Goal: Information Seeking & Learning: Learn about a topic

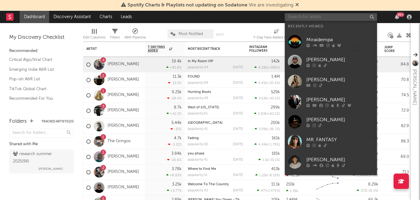
click at [309, 14] on input "text" at bounding box center [331, 17] width 92 height 8
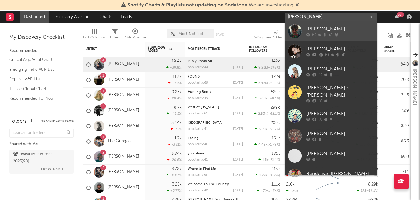
type input "ben ellis"
click at [324, 34] on icon at bounding box center [325, 35] width 3 height 4
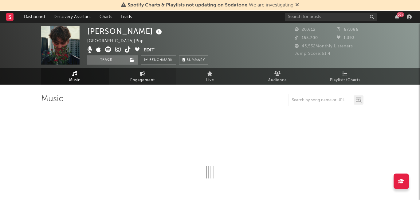
select select "6m"
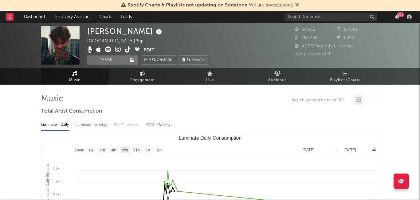
click at [116, 49] on icon at bounding box center [118, 49] width 6 height 6
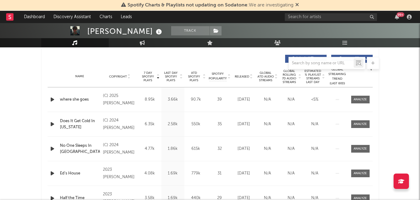
scroll to position [232, 0]
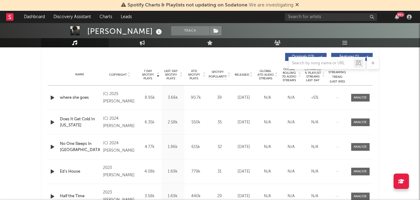
click at [54, 96] on icon "button" at bounding box center [52, 98] width 6 height 8
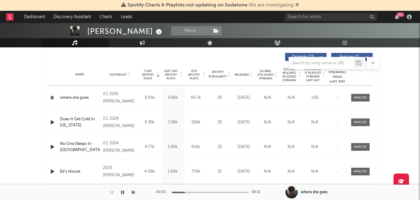
click at [54, 96] on icon "button" at bounding box center [52, 98] width 6 height 8
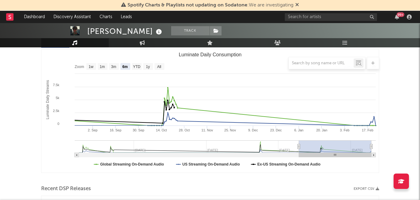
scroll to position [84, 0]
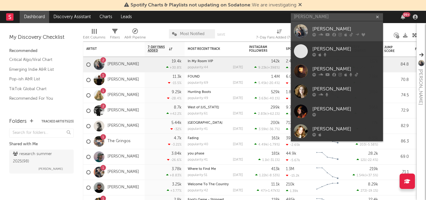
type input "[PERSON_NAME]"
click at [329, 31] on div "[PERSON_NAME]" at bounding box center [346, 29] width 68 height 7
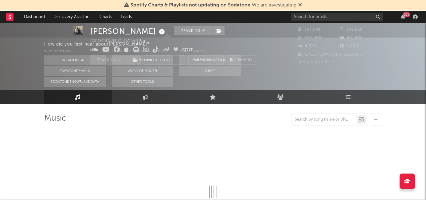
select select "6m"
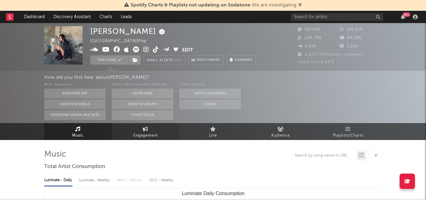
click at [144, 133] on span "Engagement" at bounding box center [145, 135] width 25 height 7
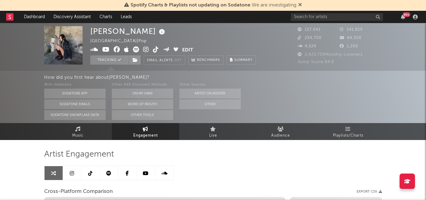
select select "1w"
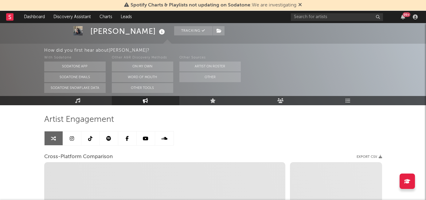
scroll to position [45, 0]
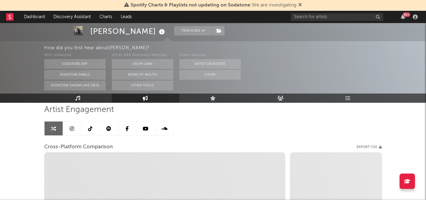
click at [93, 131] on link at bounding box center [90, 128] width 18 height 14
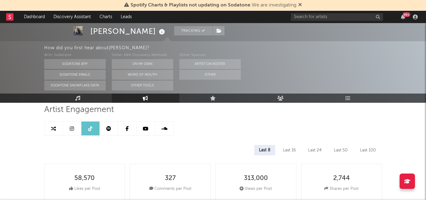
click at [112, 131] on link at bounding box center [109, 128] width 18 height 14
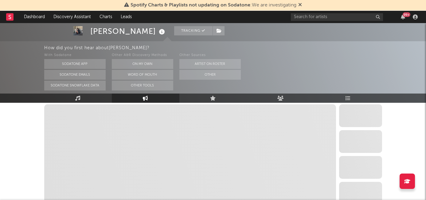
scroll to position [117, 0]
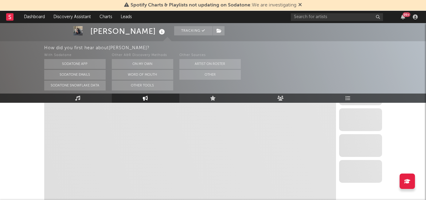
select select "6m"
select select "1w"
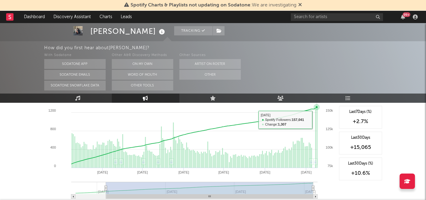
scroll to position [0, 0]
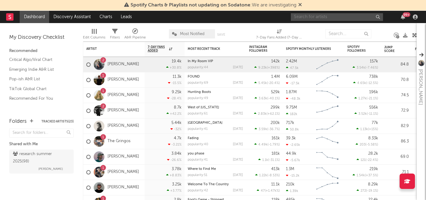
click at [320, 17] on input "text" at bounding box center [337, 17] width 92 height 8
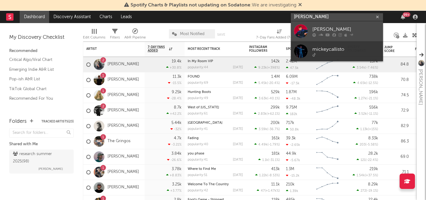
type input "mickey callisto"
click at [355, 34] on div at bounding box center [346, 35] width 68 height 4
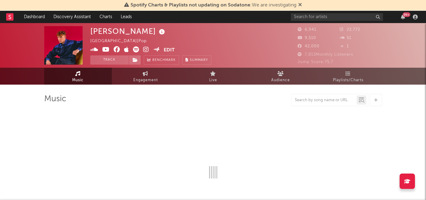
select select "6m"
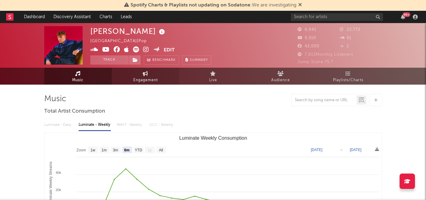
click at [145, 75] on icon at bounding box center [145, 73] width 5 height 5
select select "1w"
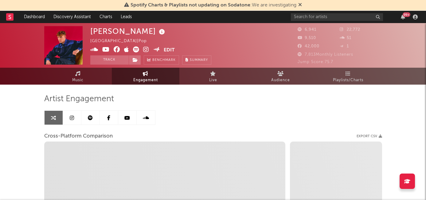
select select "1m"
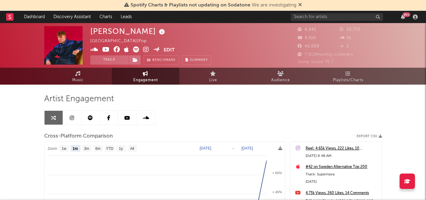
click at [94, 119] on link at bounding box center [90, 118] width 18 height 14
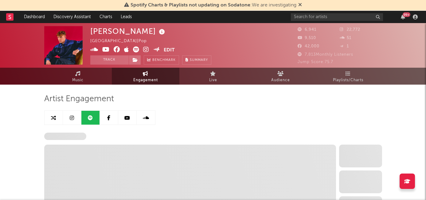
select select "6m"
select select "1w"
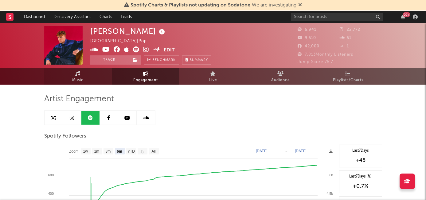
click at [86, 79] on link "Music" at bounding box center [78, 76] width 68 height 17
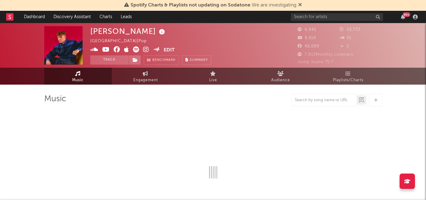
select select "6m"
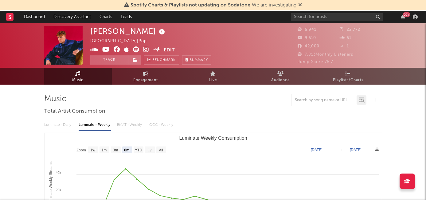
click at [147, 49] on icon at bounding box center [146, 49] width 6 height 6
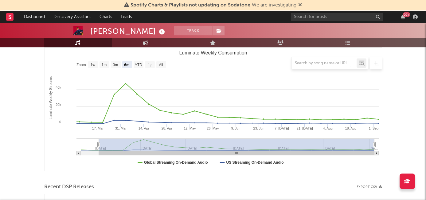
scroll to position [53, 0]
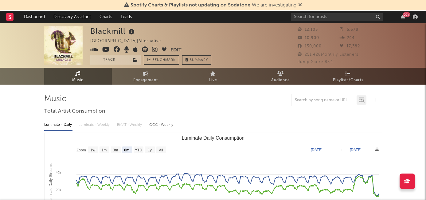
select select "6m"
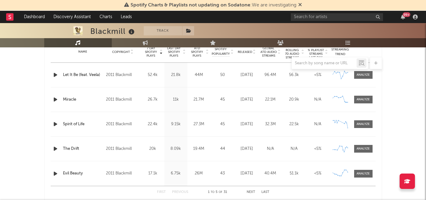
scroll to position [260, 0]
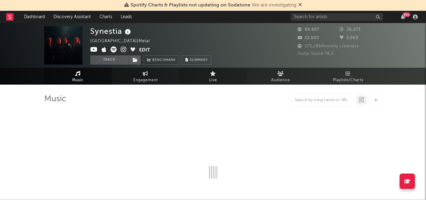
select select "6m"
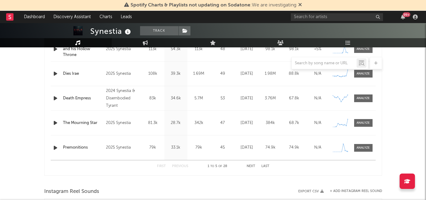
scroll to position [282, 0]
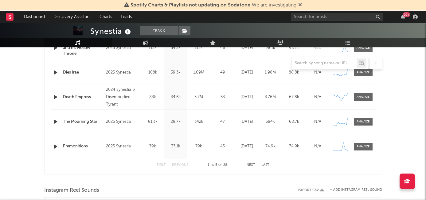
click at [248, 164] on button "Next" at bounding box center [251, 164] width 9 height 3
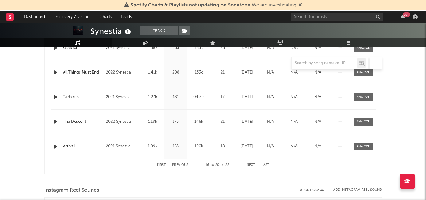
click at [248, 164] on button "Next" at bounding box center [251, 164] width 9 height 3
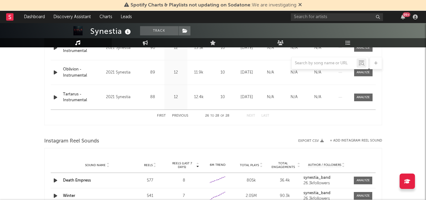
click at [164, 116] on button "First" at bounding box center [161, 115] width 9 height 3
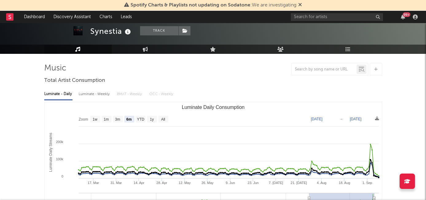
scroll to position [0, 0]
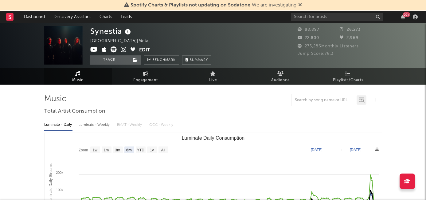
click at [121, 48] on icon at bounding box center [124, 49] width 6 height 6
click at [123, 49] on icon at bounding box center [124, 49] width 6 height 6
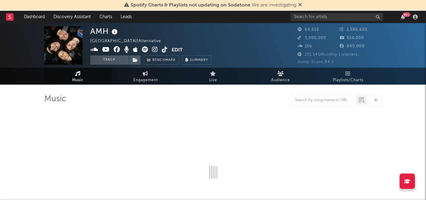
select select "6m"
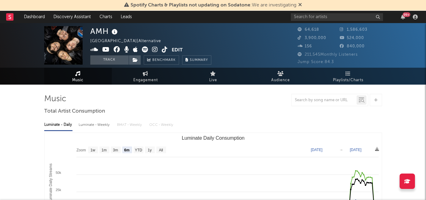
click at [154, 48] on icon at bounding box center [155, 49] width 6 height 6
click at [152, 49] on icon at bounding box center [155, 49] width 6 height 6
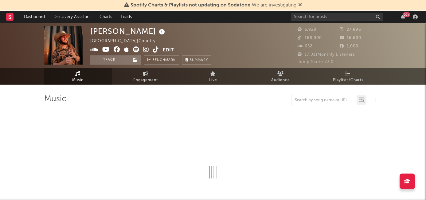
select select "6m"
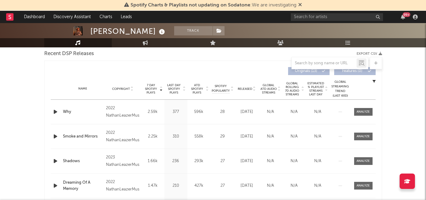
scroll to position [232, 0]
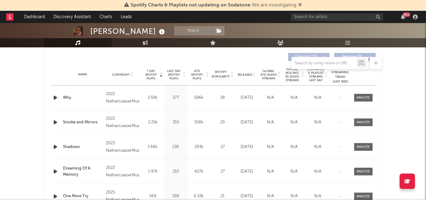
click at [241, 75] on span "Released" at bounding box center [245, 75] width 14 height 4
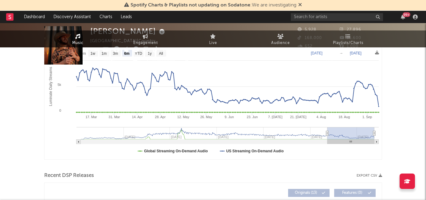
scroll to position [0, 0]
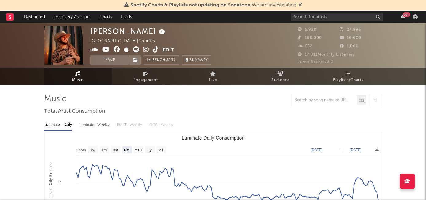
click at [146, 50] on icon at bounding box center [146, 49] width 6 height 6
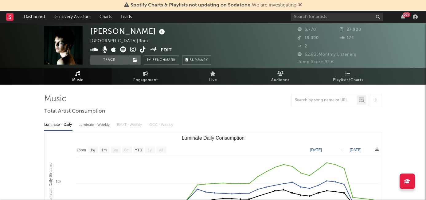
select select "1w"
click at [135, 50] on icon at bounding box center [133, 49] width 6 height 6
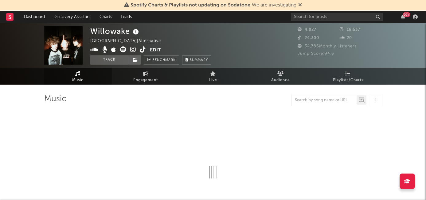
select select "1w"
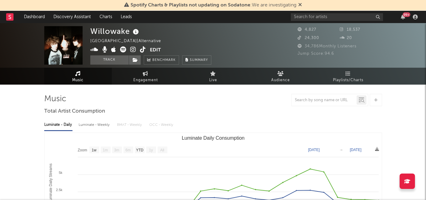
click at [134, 50] on icon at bounding box center [133, 49] width 6 height 6
click at [133, 49] on icon at bounding box center [133, 49] width 6 height 6
drag, startPoint x: 91, startPoint y: 31, endPoint x: 132, endPoint y: 33, distance: 40.9
click at [132, 33] on div "Willowake" at bounding box center [115, 31] width 50 height 10
copy div "Willowake"
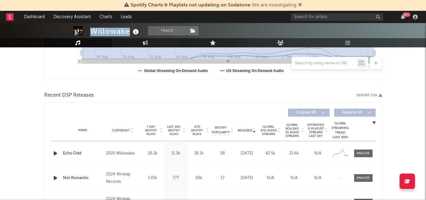
scroll to position [178, 0]
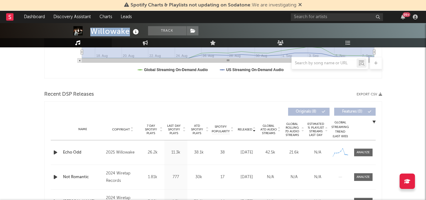
drag, startPoint x: 84, startPoint y: 152, endPoint x: 62, endPoint y: 152, distance: 21.8
drag, startPoint x: 62, startPoint y: 152, endPoint x: 82, endPoint y: 151, distance: 20.6
click at [82, 151] on div "Name Echo Odd" at bounding box center [82, 152] width 43 height 6
copy div "Echo Odd"
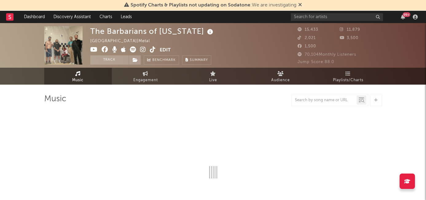
select select "6m"
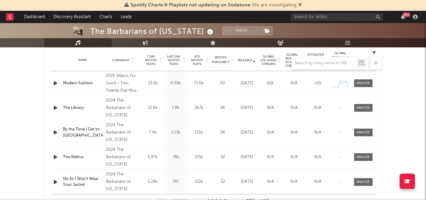
scroll to position [250, 0]
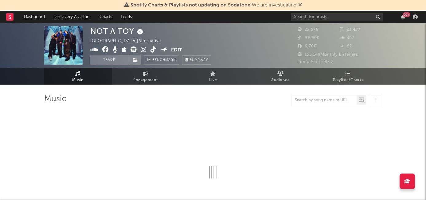
select select "6m"
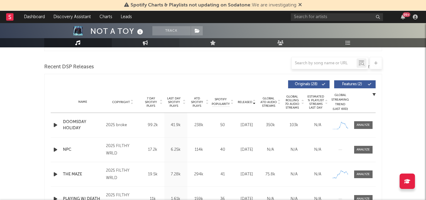
scroll to position [205, 0]
